Goal: Transaction & Acquisition: Obtain resource

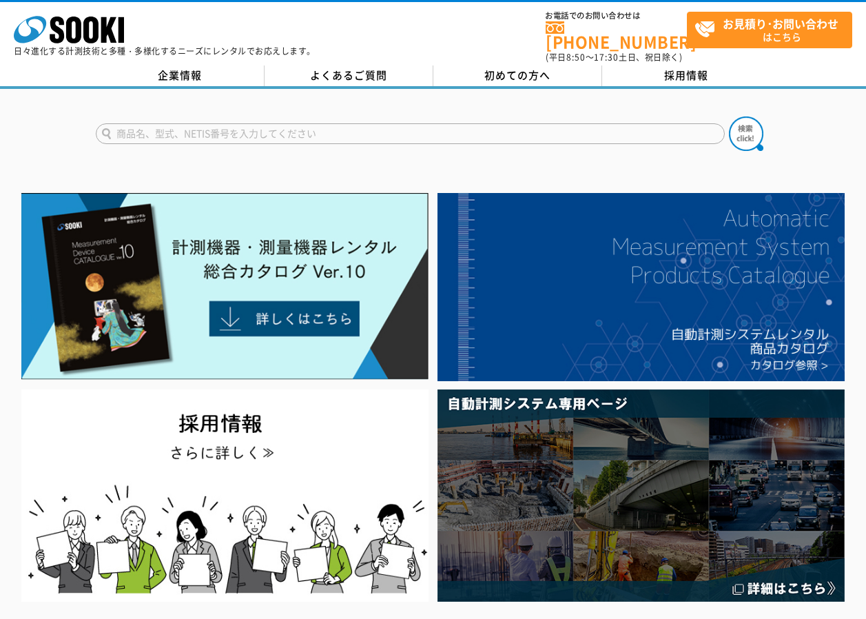
click at [196, 123] on input "text" at bounding box center [410, 133] width 629 height 21
type input "弾性波測定器"
click at [736, 125] on img at bounding box center [746, 133] width 34 height 34
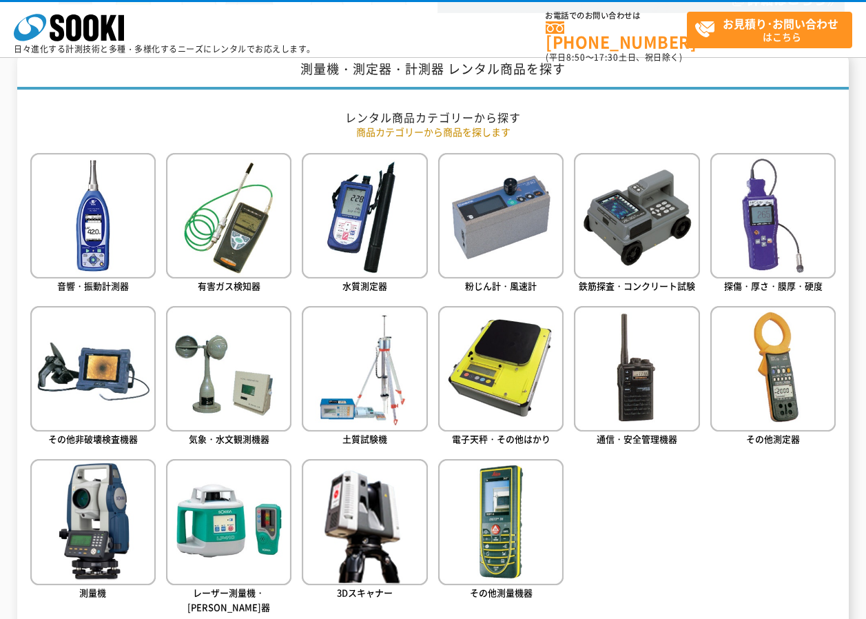
scroll to position [551, 0]
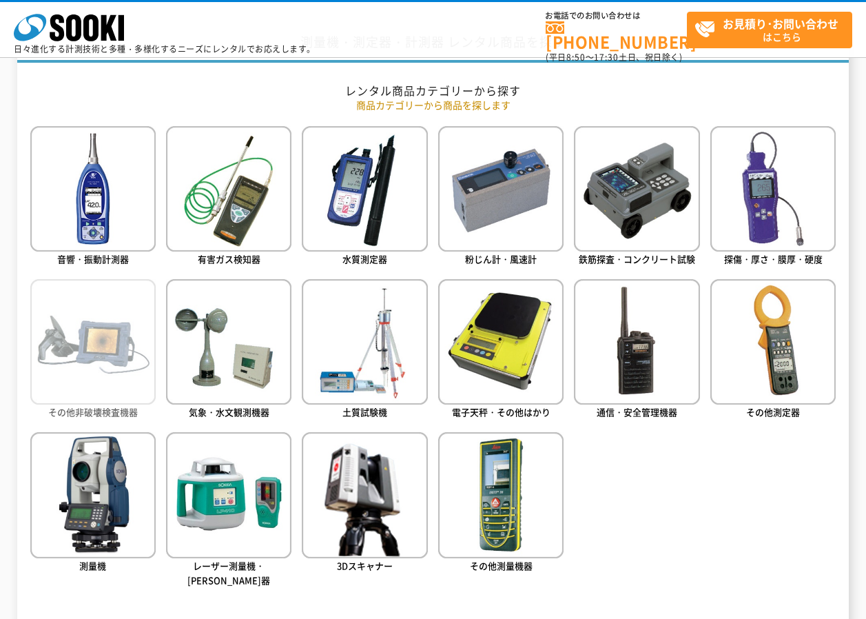
click at [81, 359] on img at bounding box center [92, 341] width 125 height 125
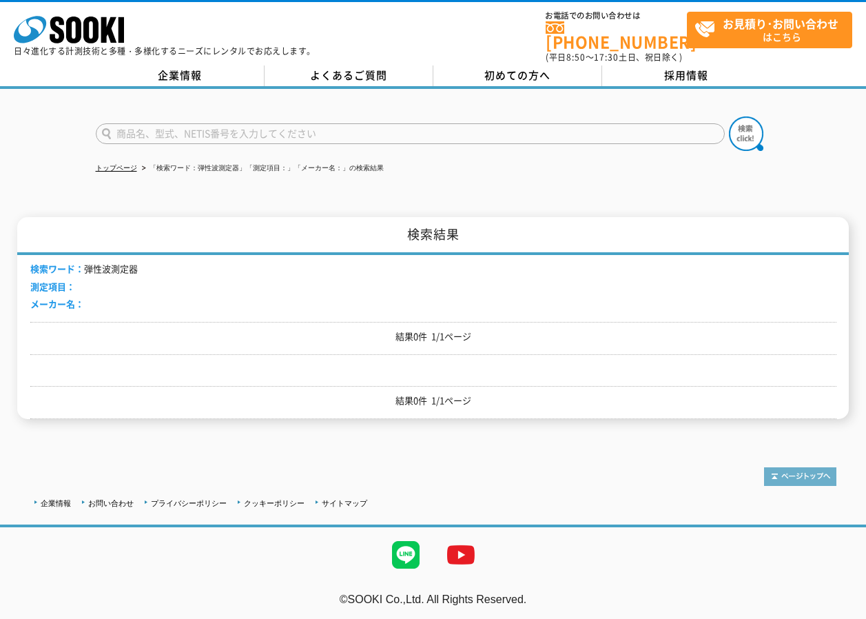
click at [782, 470] on img at bounding box center [800, 476] width 72 height 19
click at [792, 467] on img at bounding box center [800, 476] width 72 height 19
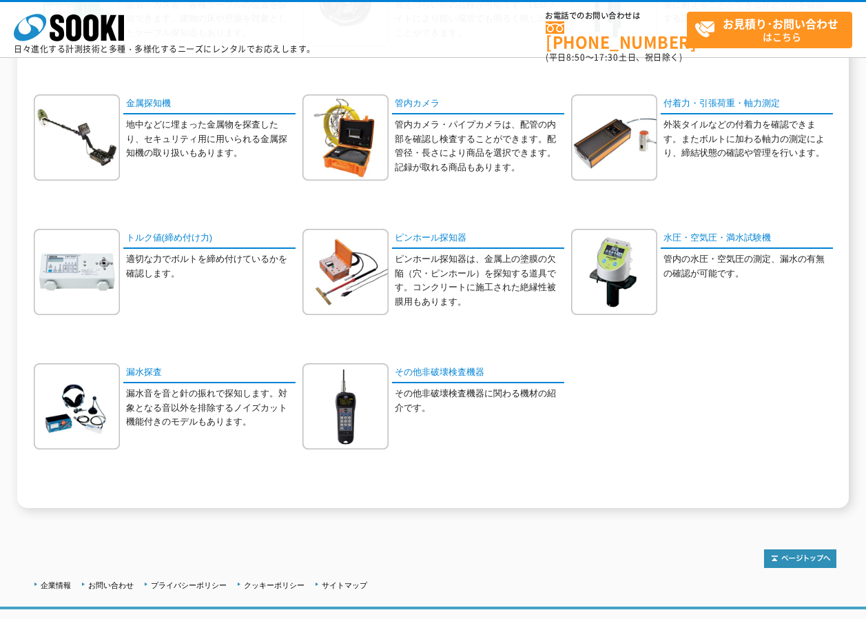
scroll to position [482, 0]
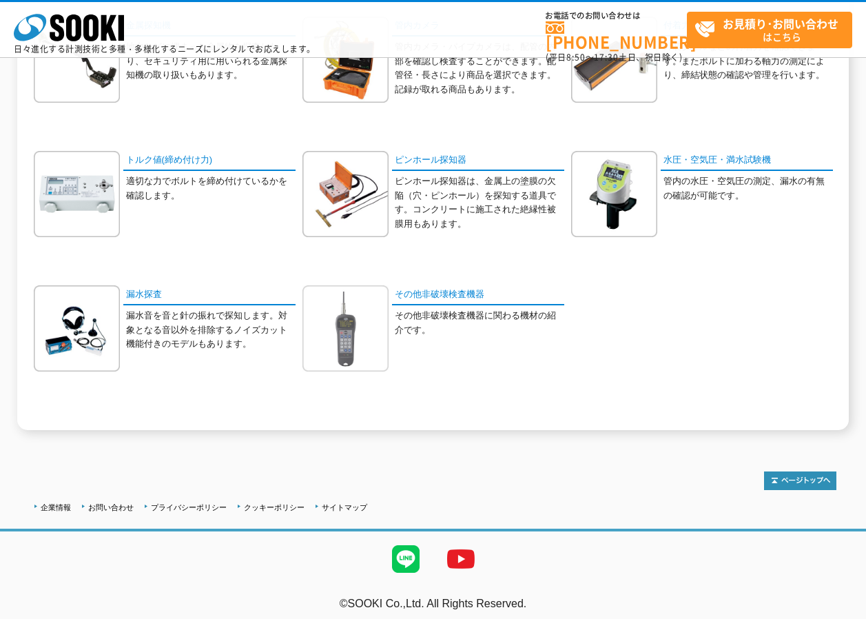
click at [351, 323] on img at bounding box center [345, 328] width 86 height 86
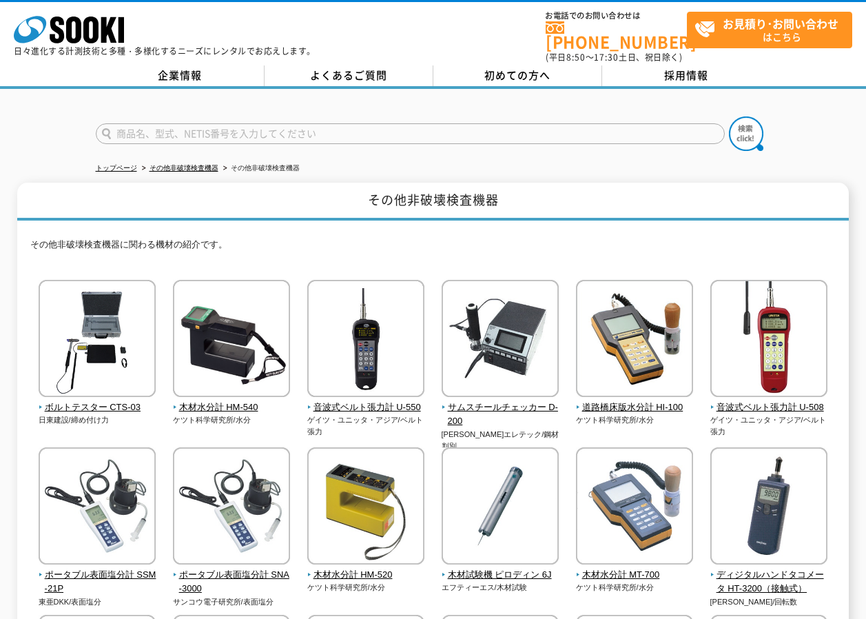
click at [134, 124] on input "text" at bounding box center [410, 133] width 629 height 21
type input "商品名、型式、NETIS番号を入力してください"
click at [119, 164] on link "トップページ" at bounding box center [116, 168] width 41 height 8
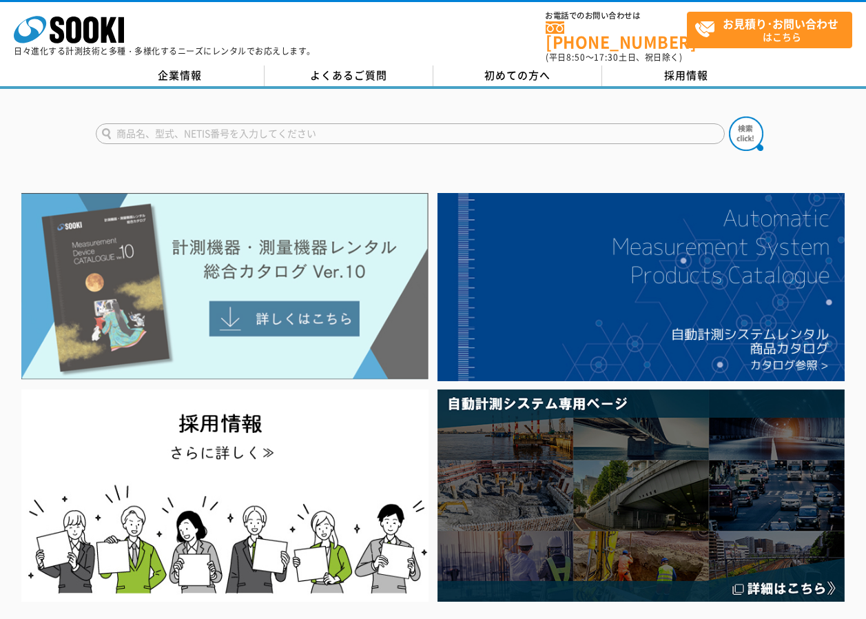
click at [264, 298] on img at bounding box center [224, 286] width 407 height 187
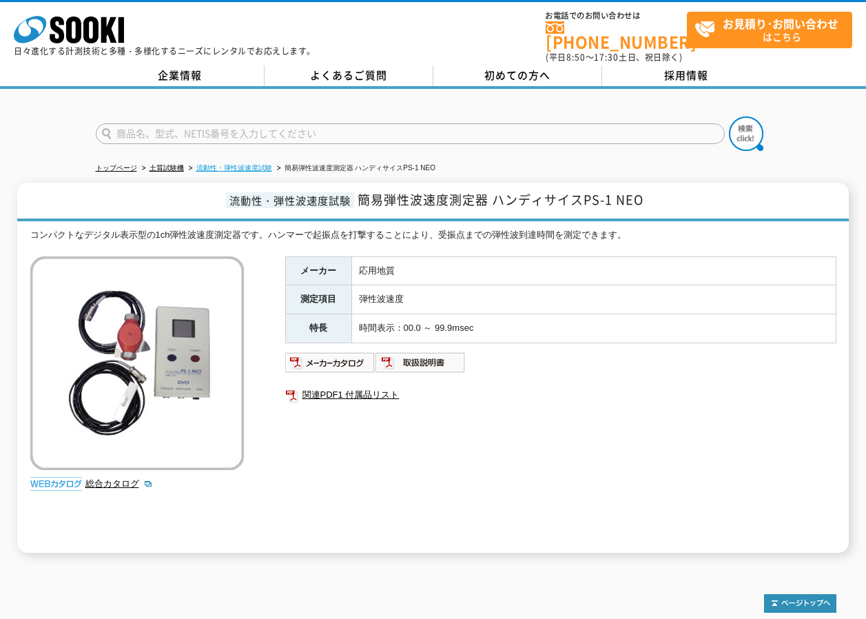
click at [262, 164] on link "流動性・弾性波速度試験" at bounding box center [234, 168] width 76 height 8
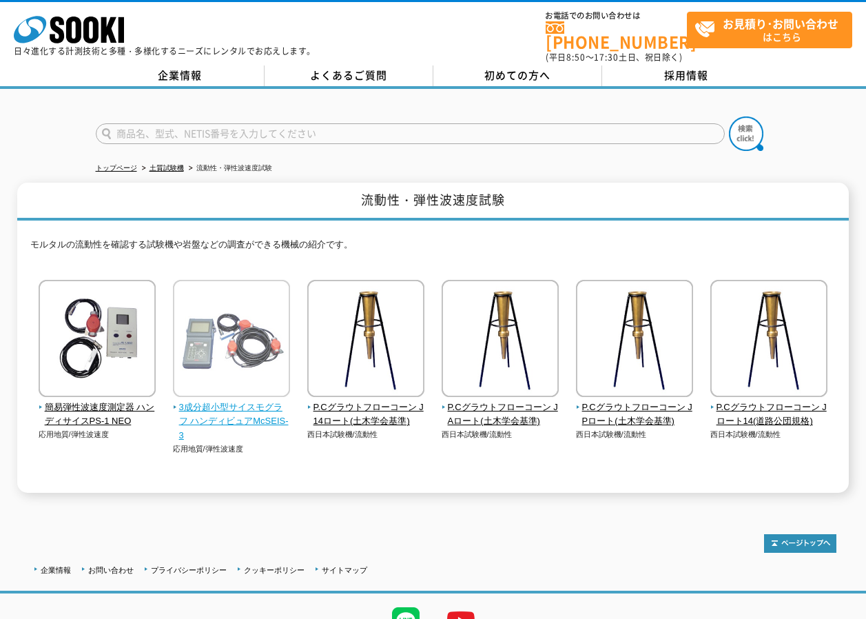
click at [233, 333] on img at bounding box center [231, 340] width 117 height 121
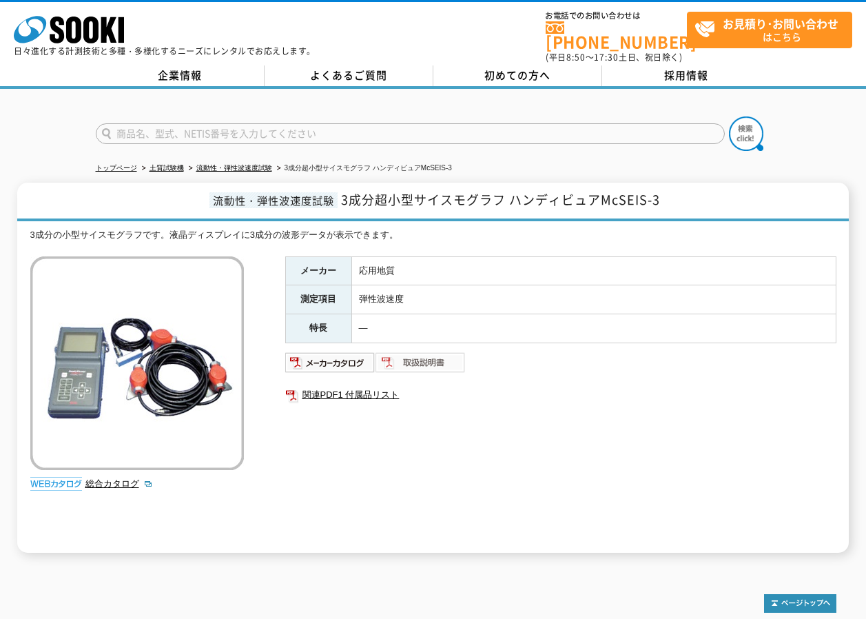
click at [401, 351] on img at bounding box center [420, 362] width 90 height 22
click at [455, 96] on div at bounding box center [433, 122] width 866 height 66
